Goal: Find contact information: Find contact information

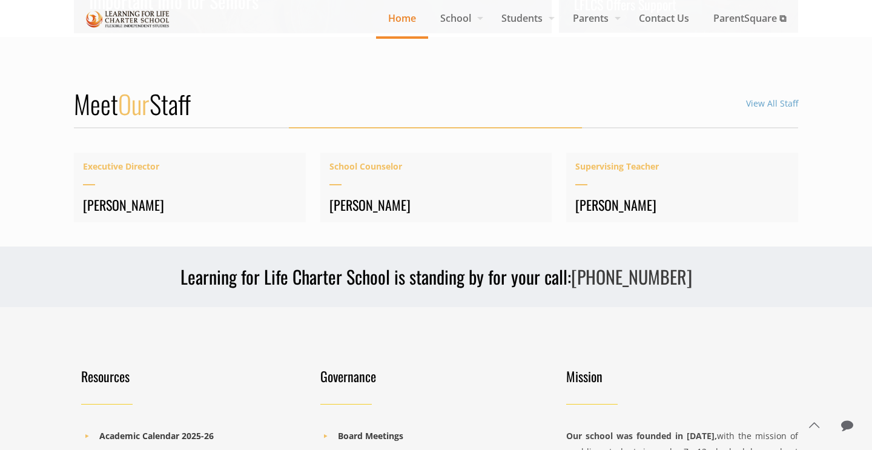
scroll to position [1499, 0]
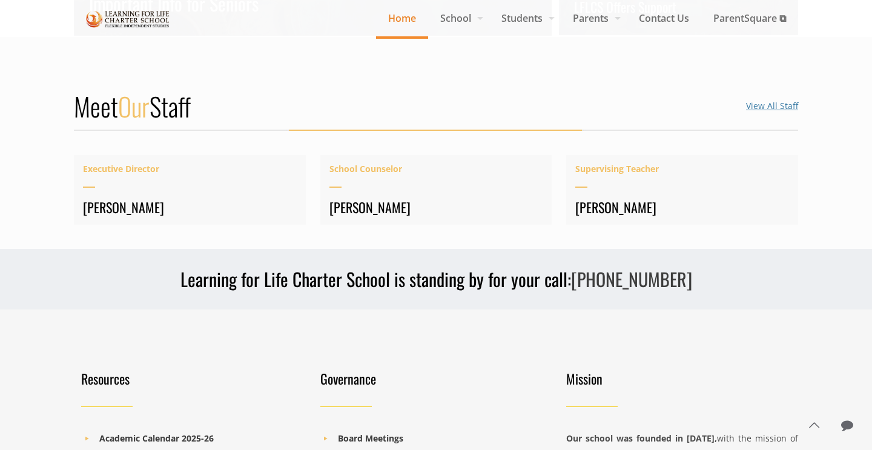
click at [754, 108] on link "View All Staff" at bounding box center [772, 106] width 52 height 12
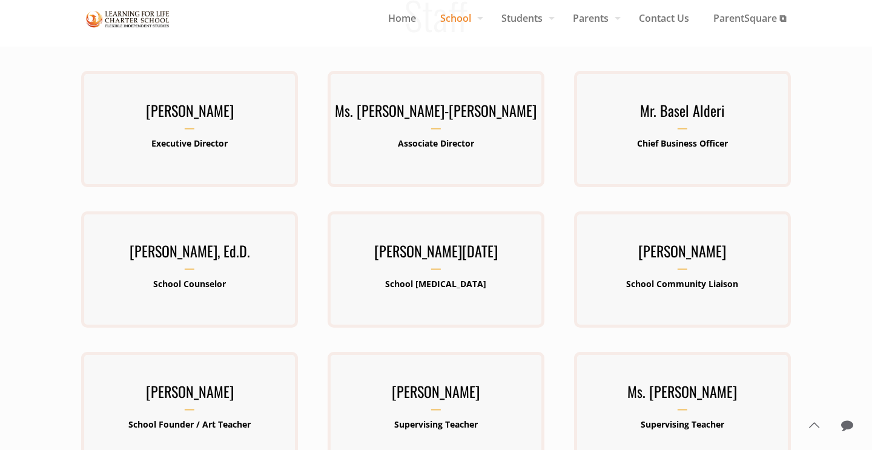
scroll to position [100, 0]
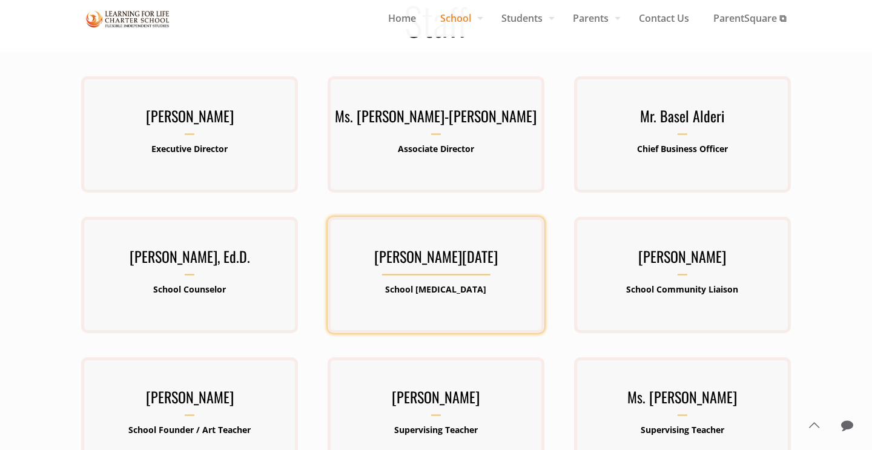
click at [443, 266] on h3 "[PERSON_NAME][DATE]" at bounding box center [435, 259] width 217 height 31
click at [439, 289] on b "School [MEDICAL_DATA]" at bounding box center [435, 289] width 101 height 12
click at [365, 252] on h3 "Ms. Lucia Hernandez" at bounding box center [435, 259] width 217 height 31
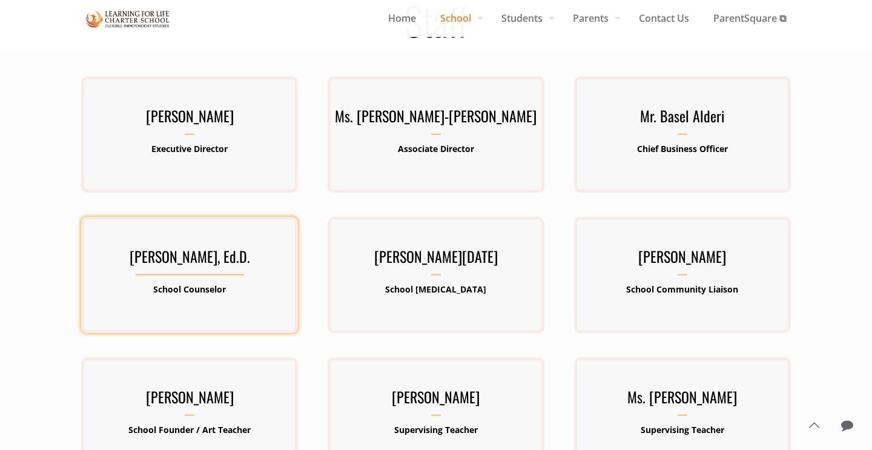
click at [215, 257] on h3 "Dr. Sarah Pennington, Ed.D." at bounding box center [189, 259] width 217 height 31
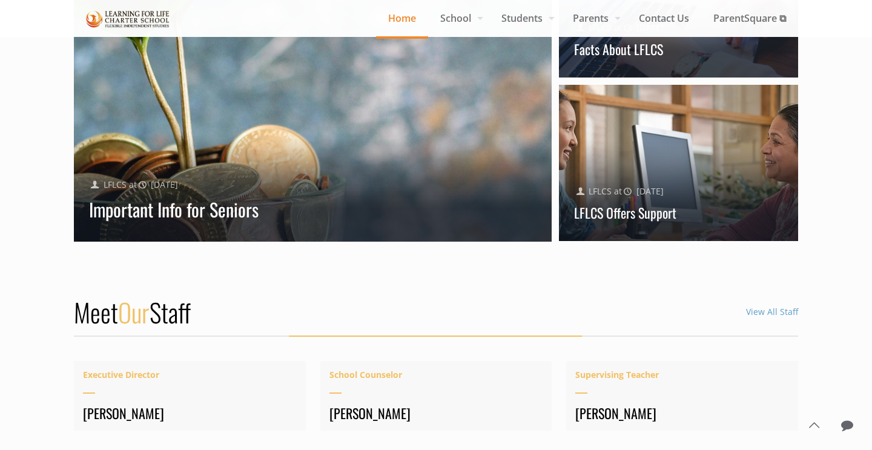
scroll to position [1165, 0]
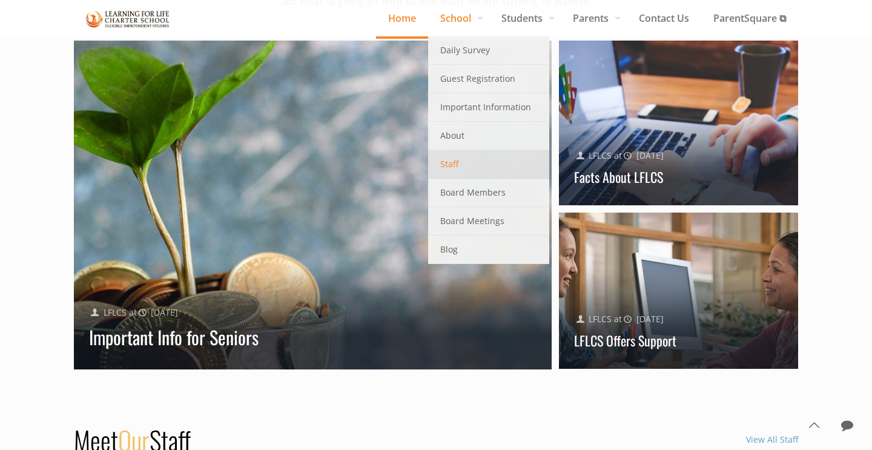
click at [453, 162] on span "Staff" at bounding box center [449, 164] width 18 height 16
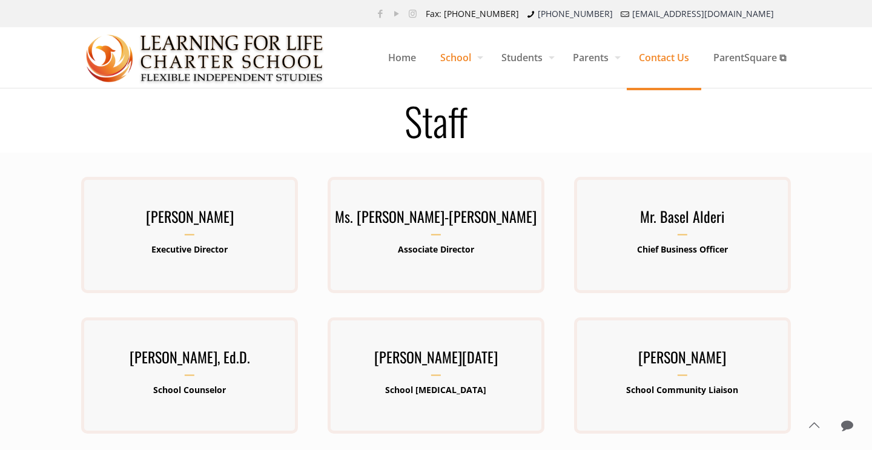
click at [674, 61] on span "Contact Us" at bounding box center [663, 57] width 74 height 36
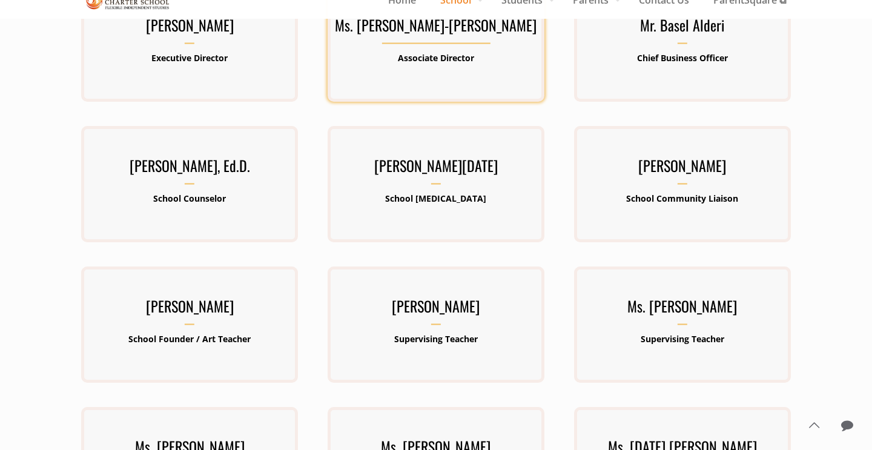
scroll to position [346, 0]
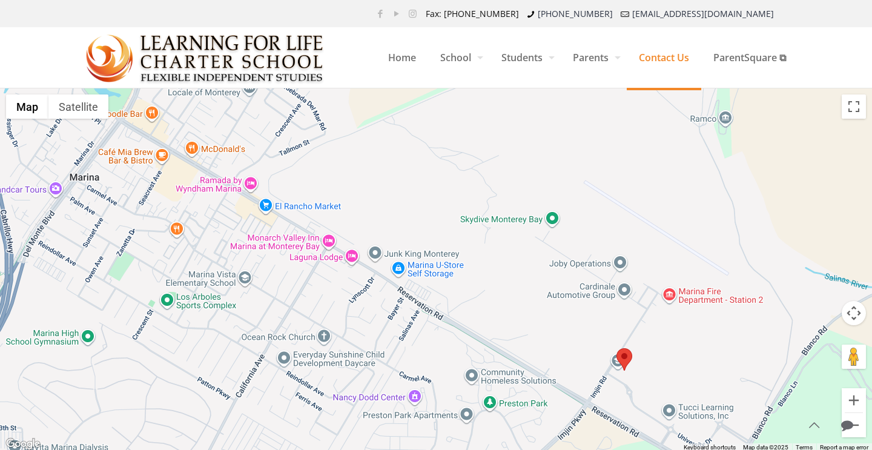
drag, startPoint x: 438, startPoint y: 315, endPoint x: 625, endPoint y: 416, distance: 212.6
click at [625, 416] on div at bounding box center [436, 269] width 872 height 363
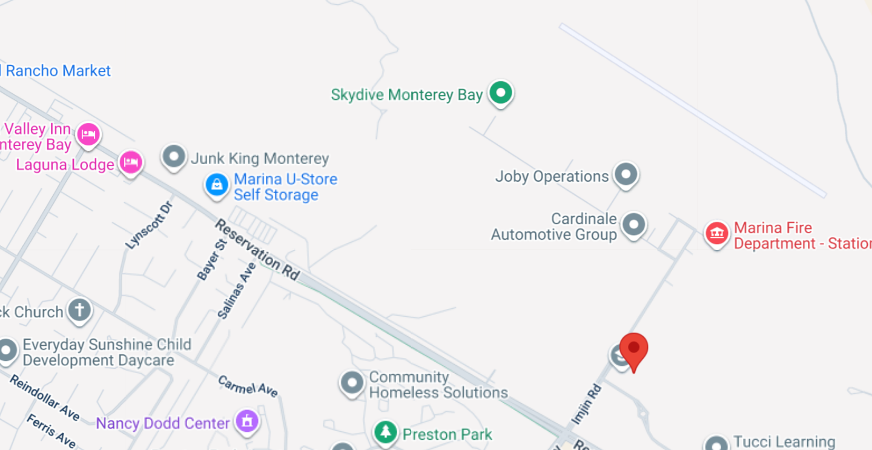
click at [491, 376] on div at bounding box center [436, 269] width 872 height 363
